Goal: Task Accomplishment & Management: Use online tool/utility

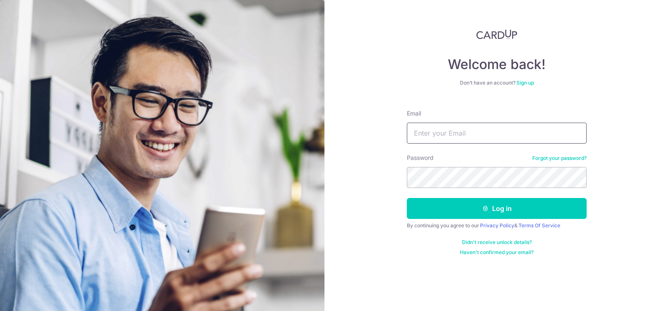
click at [420, 132] on input "Email" at bounding box center [497, 133] width 180 height 21
type input "john.chan@arche-marketing.com"
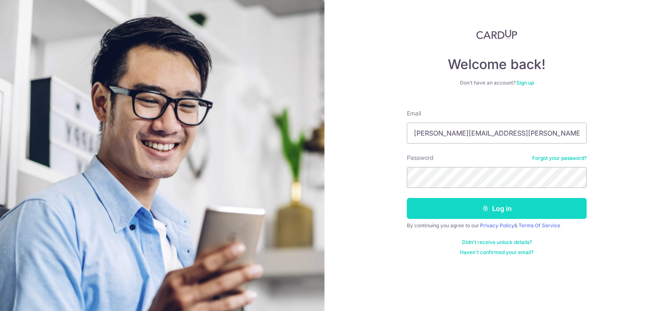
click at [453, 211] on button "Log in" at bounding box center [497, 208] width 180 height 21
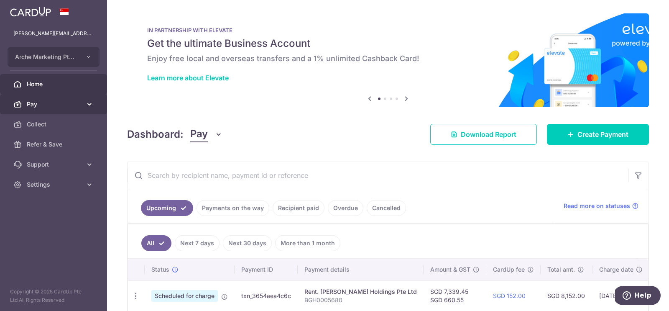
click at [16, 105] on icon at bounding box center [17, 104] width 8 height 8
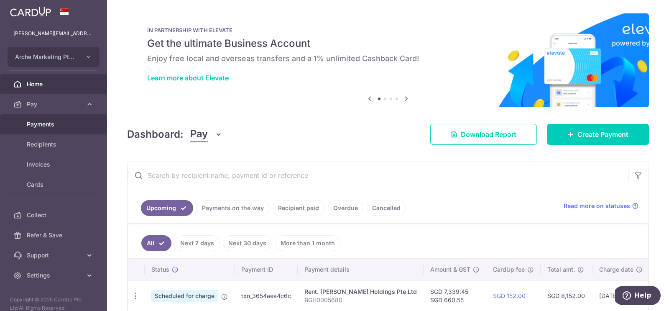
click at [47, 126] on span "Payments" at bounding box center [54, 124] width 55 height 8
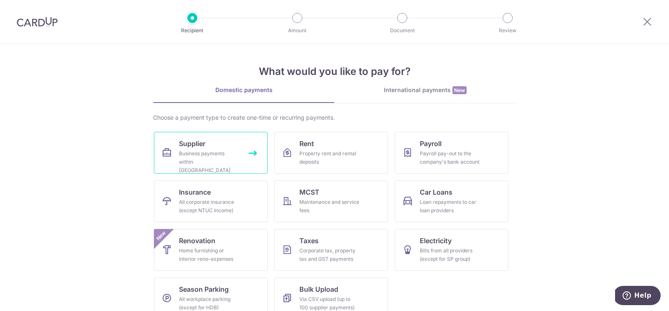
click at [226, 148] on link "Supplier Business payments within [GEOGRAPHIC_DATA]" at bounding box center [211, 153] width 114 height 42
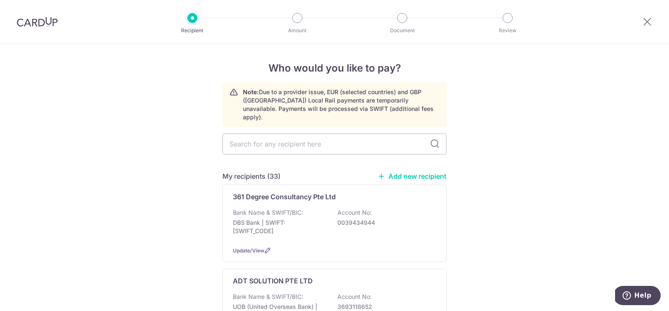
click at [409, 172] on link "Add new recipient" at bounding box center [412, 176] width 69 height 8
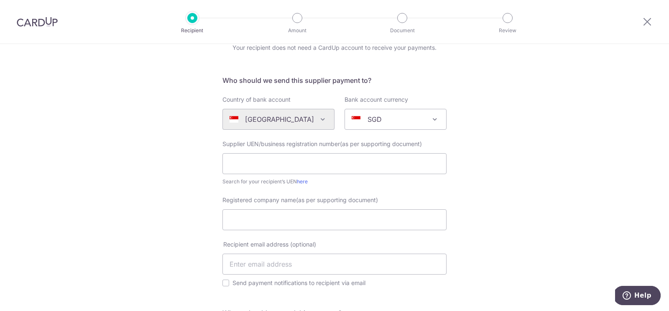
scroll to position [56, 0]
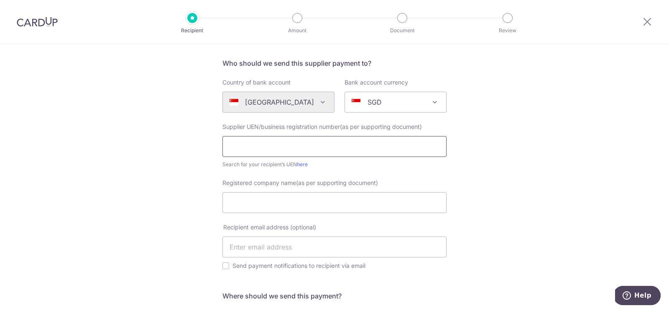
click at [261, 141] on input "text" at bounding box center [335, 146] width 224 height 21
paste input "201713336D"
type input "201713336D"
click at [277, 202] on input "Registered company name(as per supporting document)" at bounding box center [335, 202] width 224 height 21
paste input "ONE HEART CLEANING PTE. LTD."
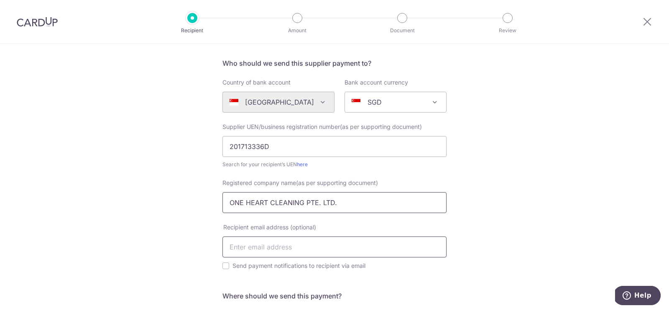
type input "ONE HEART CLEANING PTE. LTD."
click at [284, 245] on input "text" at bounding box center [335, 246] width 224 height 21
click at [167, 253] on div "Who would you like to pay? Your recipient does not need a CardUp account to rec…" at bounding box center [334, 248] width 669 height 520
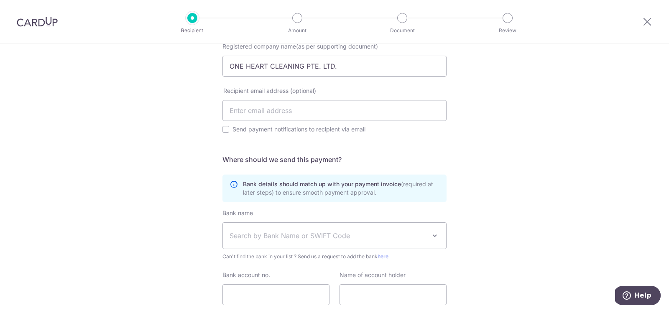
scroll to position [252, 0]
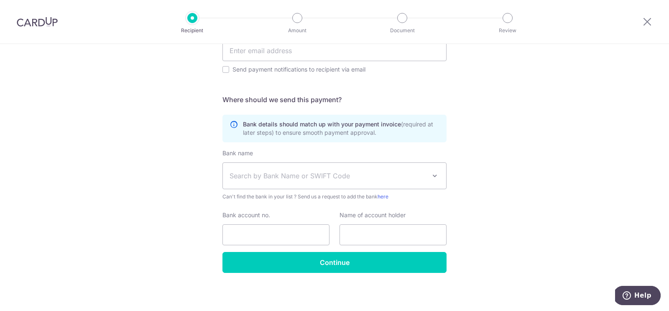
click at [250, 176] on span "Search by Bank Name or SWIFT Code" at bounding box center [328, 176] width 197 height 10
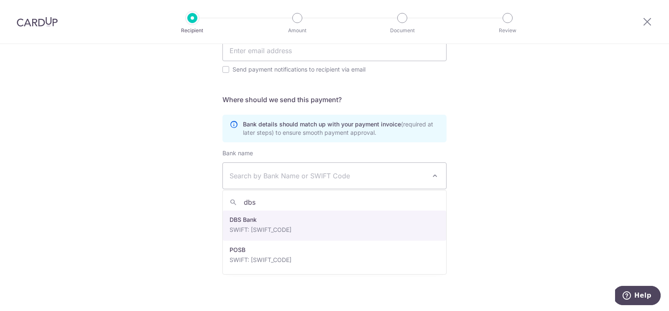
type input "dbs"
select select "6"
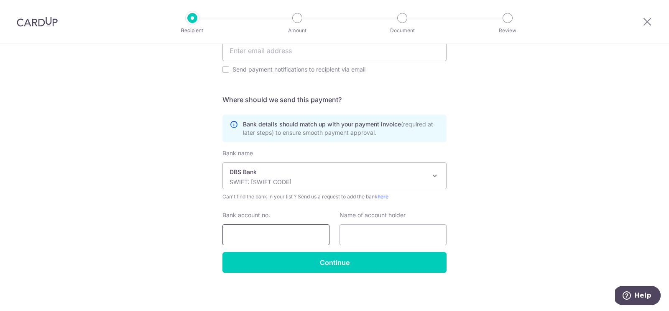
click at [259, 229] on input "Bank account no." at bounding box center [276, 234] width 107 height 21
paste input "0720303539"
type input "0720303539"
paste input "One Heart Cleaning Pte. Ltd."
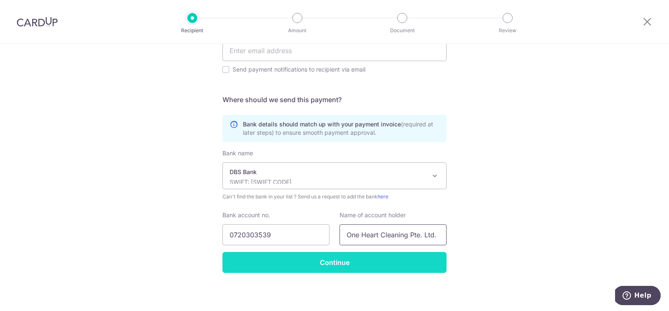
type input "One Heart Cleaning Pte. Ltd."
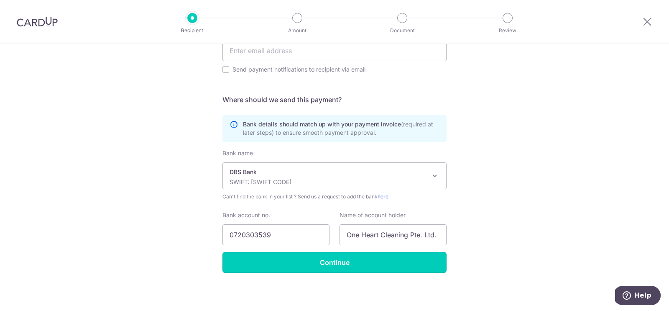
click at [328, 265] on input "Continue" at bounding box center [335, 262] width 224 height 21
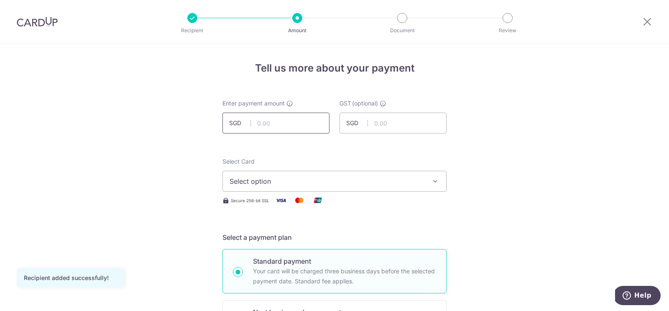
click at [280, 122] on input "text" at bounding box center [276, 123] width 107 height 21
type input "1,200.00"
type input "108.00"
click at [295, 179] on span "Select option" at bounding box center [327, 181] width 195 height 10
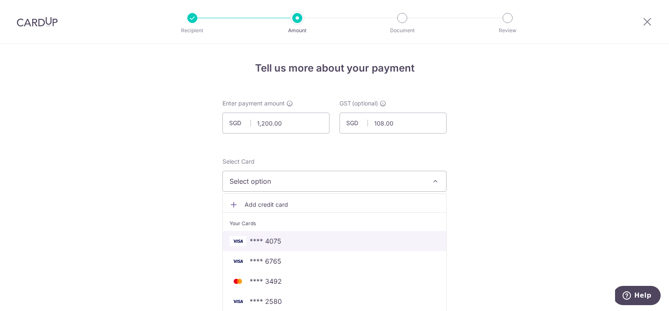
click at [276, 242] on span "**** 4075" at bounding box center [266, 241] width 32 height 10
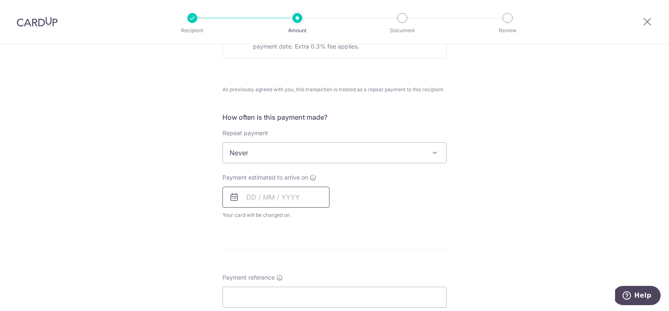
scroll to position [295, 0]
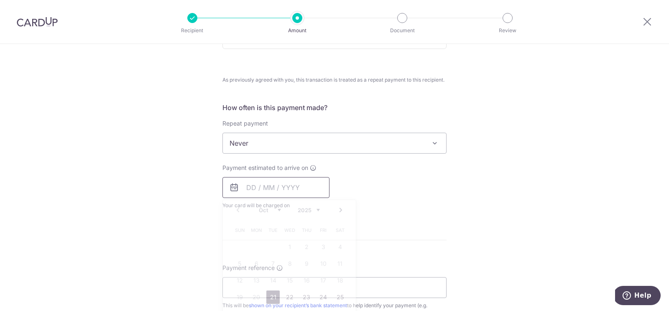
click at [282, 190] on input "text" at bounding box center [276, 187] width 107 height 21
click at [275, 293] on link "21" at bounding box center [272, 296] width 13 height 13
type input "21/10/2025"
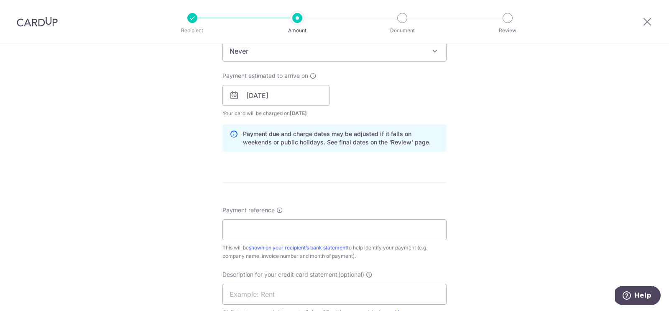
scroll to position [431, 0]
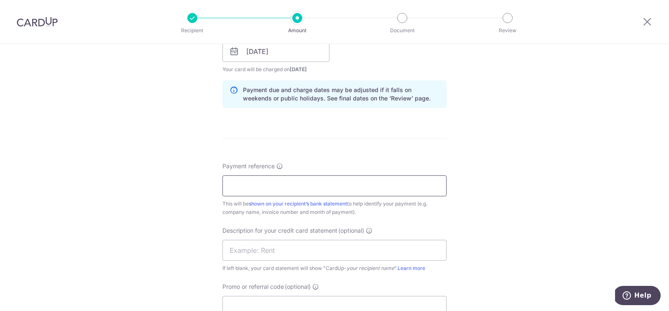
click at [242, 181] on input "Payment reference" at bounding box center [335, 185] width 224 height 21
paste input "202510-259"
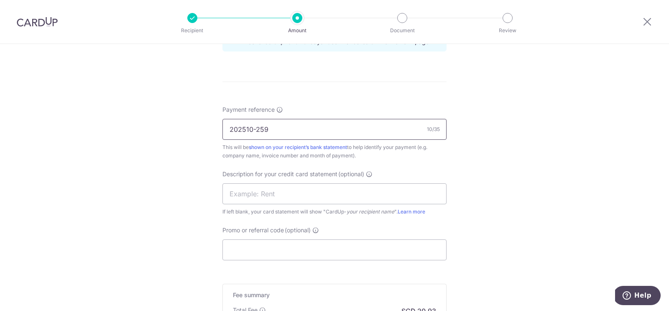
scroll to position [498, 0]
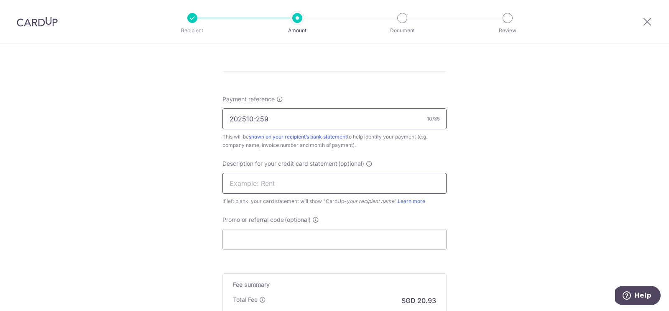
type input "202510-259"
click at [257, 178] on input "text" at bounding box center [335, 183] width 224 height 21
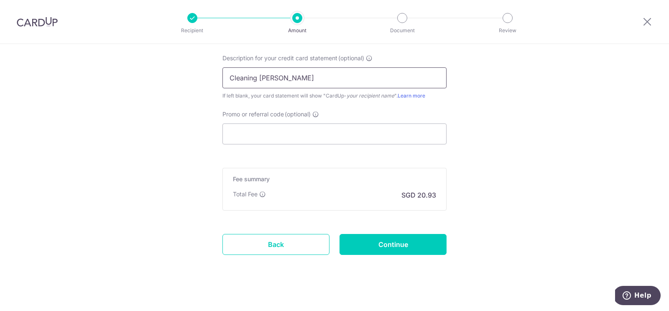
scroll to position [607, 0]
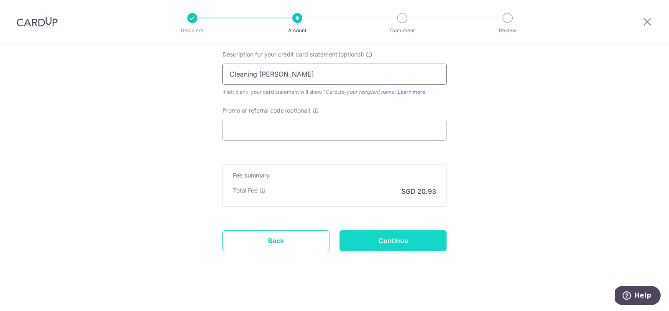
type input "Cleaning Velten"
click at [381, 241] on input "Continue" at bounding box center [393, 240] width 107 height 21
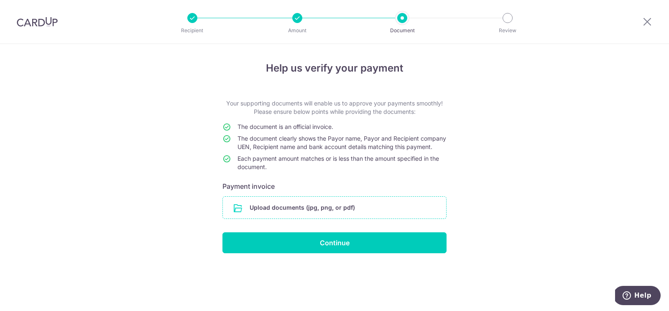
click at [309, 213] on input "file" at bounding box center [334, 208] width 223 height 22
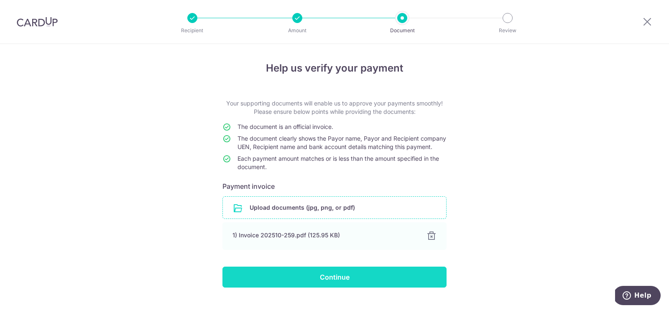
click at [338, 283] on input "Continue" at bounding box center [335, 276] width 224 height 21
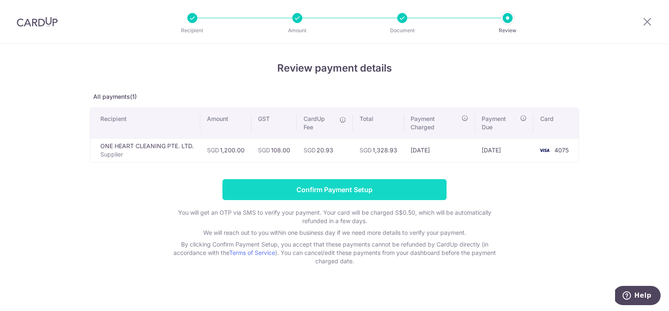
click at [359, 188] on input "Confirm Payment Setup" at bounding box center [335, 189] width 224 height 21
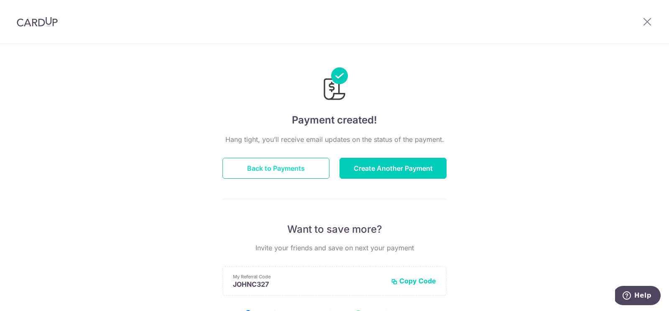
click at [274, 168] on button "Back to Payments" at bounding box center [276, 168] width 107 height 21
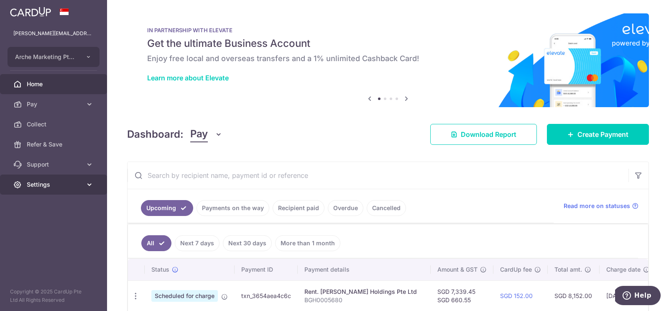
click at [39, 185] on span "Settings" at bounding box center [54, 184] width 55 height 8
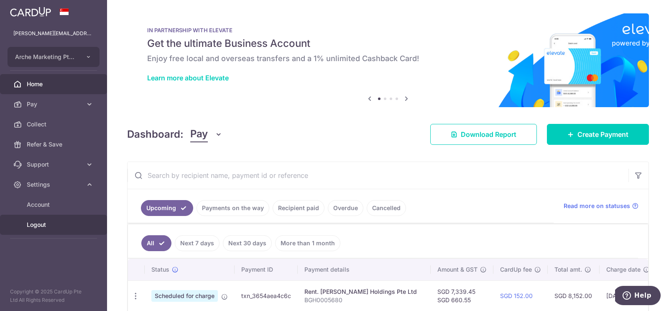
click at [38, 226] on span "Logout" at bounding box center [54, 224] width 55 height 8
